Goal: Check status

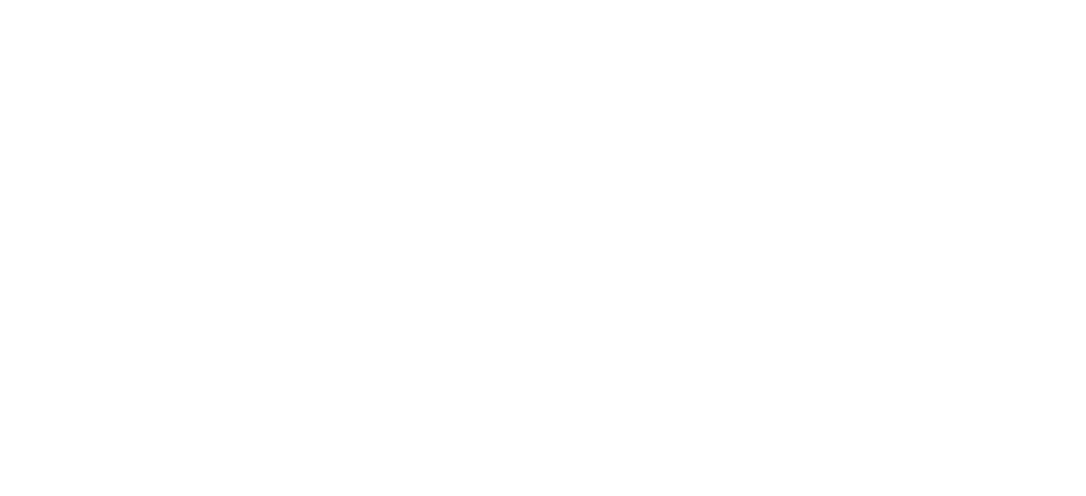
click at [1064, 14] on span at bounding box center [1067, 21] width 18 height 18
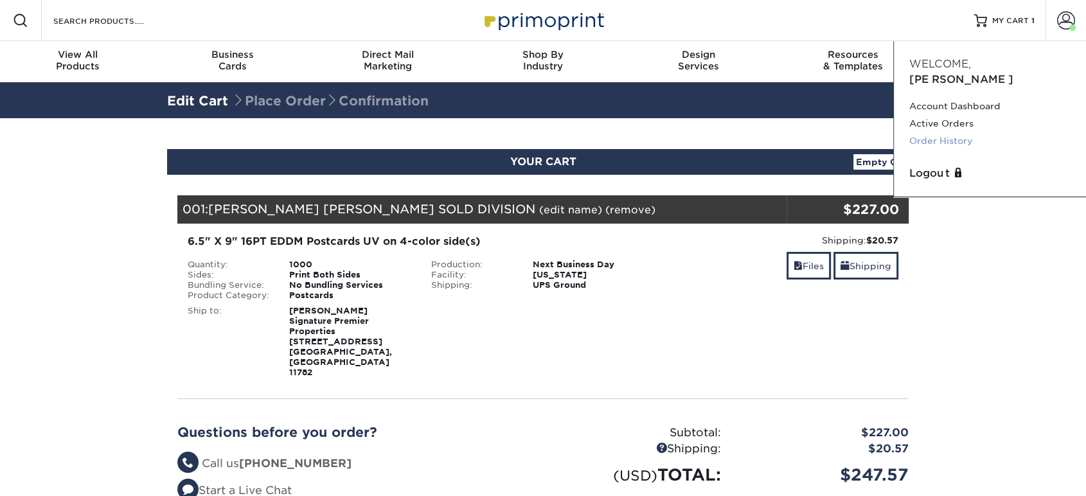
click at [926, 132] on link "Order History" at bounding box center [990, 140] width 161 height 17
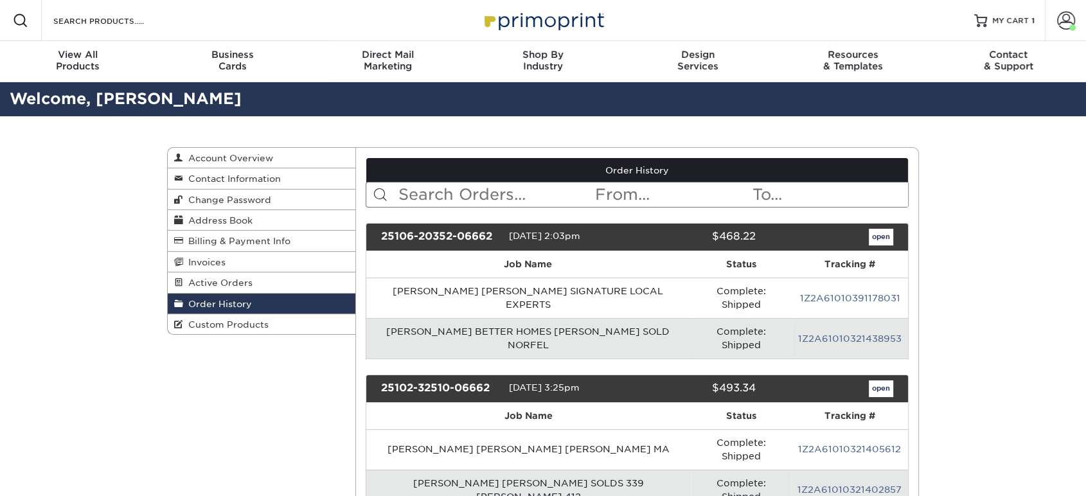
click at [518, 195] on input "text" at bounding box center [495, 195] width 197 height 24
type input "divisconte"
